Goal: Task Accomplishment & Management: Manage account settings

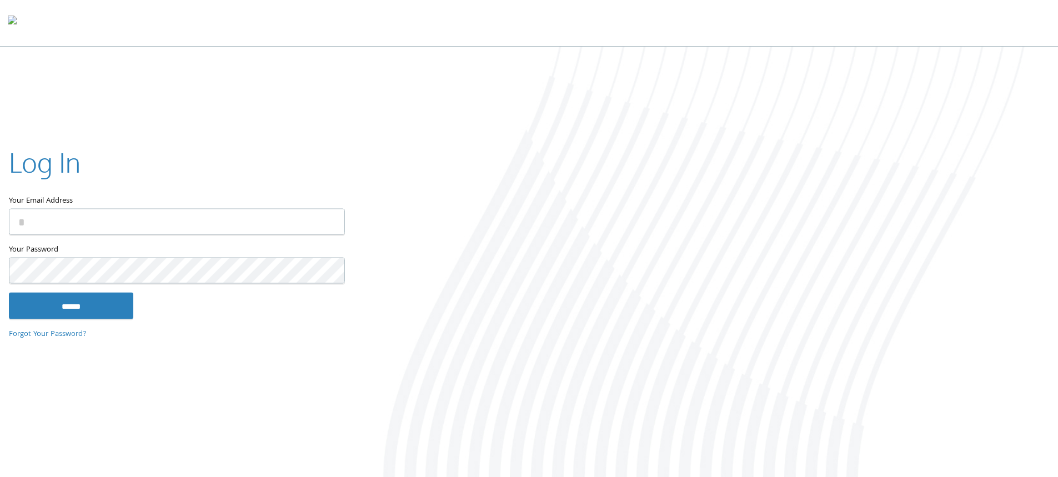
type input "**********"
click at [89, 305] on input "******" at bounding box center [71, 305] width 124 height 27
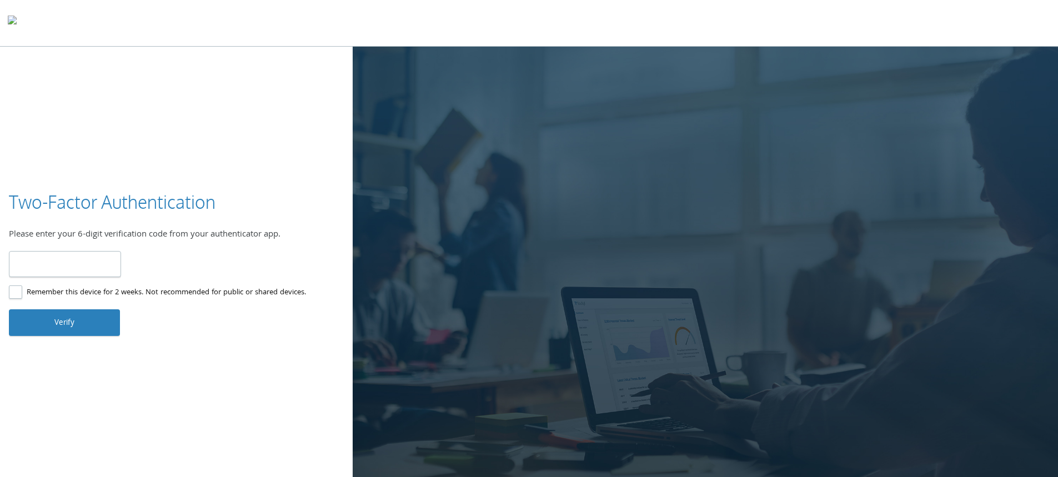
click at [52, 259] on input "number" at bounding box center [65, 264] width 112 height 26
type input "******"
